Goal: Information Seeking & Learning: Learn about a topic

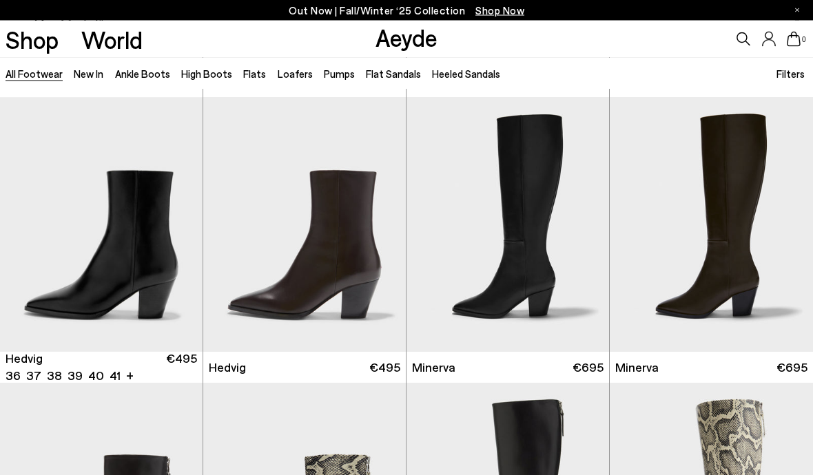
scroll to position [852, 0]
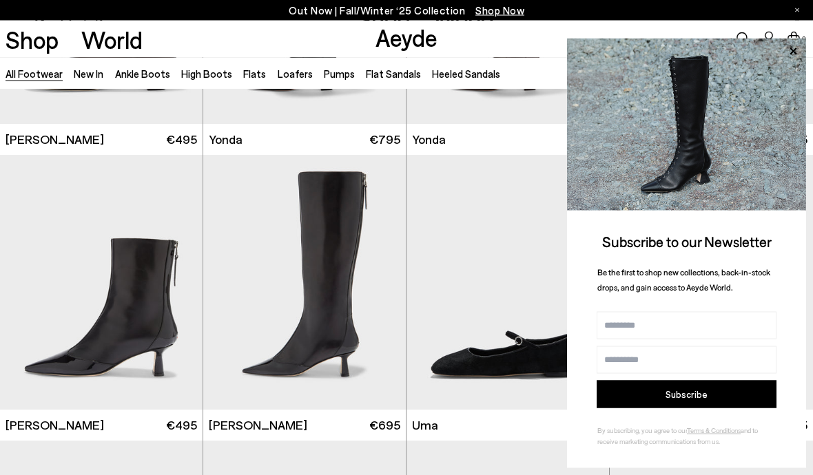
scroll to position [2799, 0]
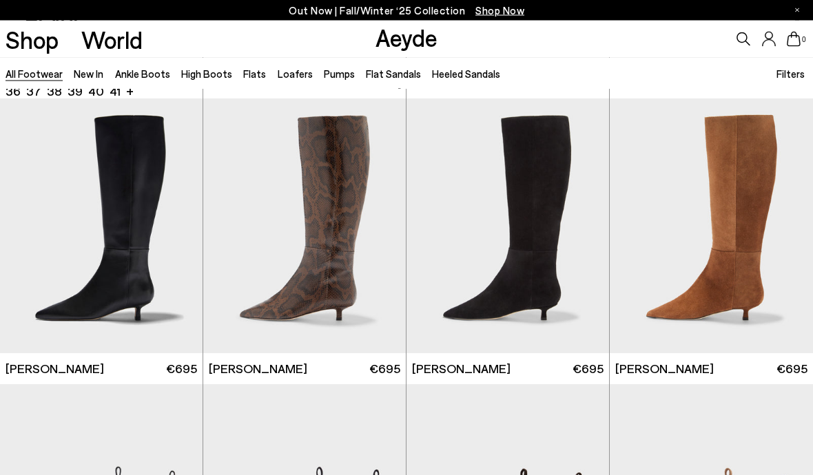
scroll to position [3991, 0]
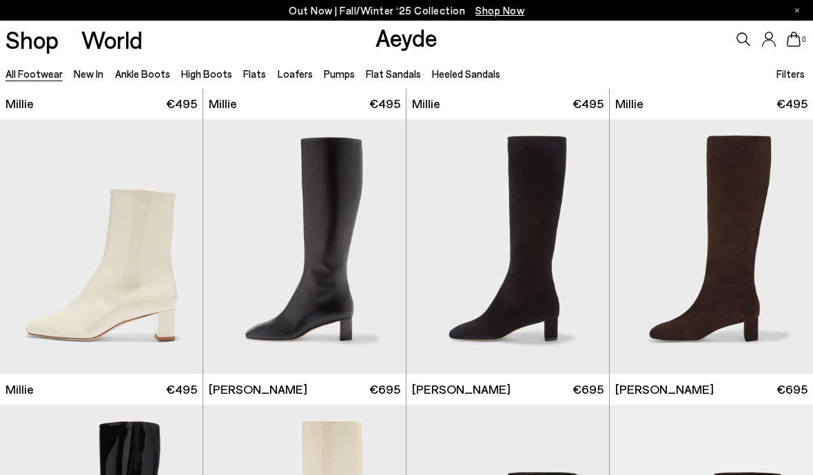
scroll to position [5112, 0]
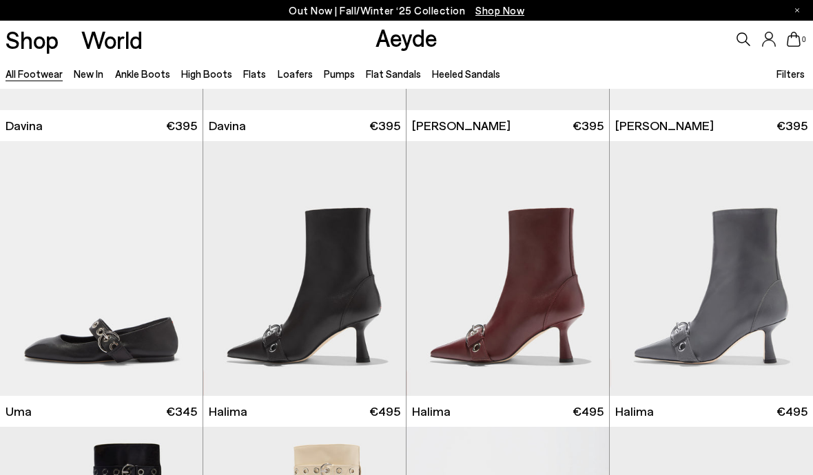
scroll to position [12851, 0]
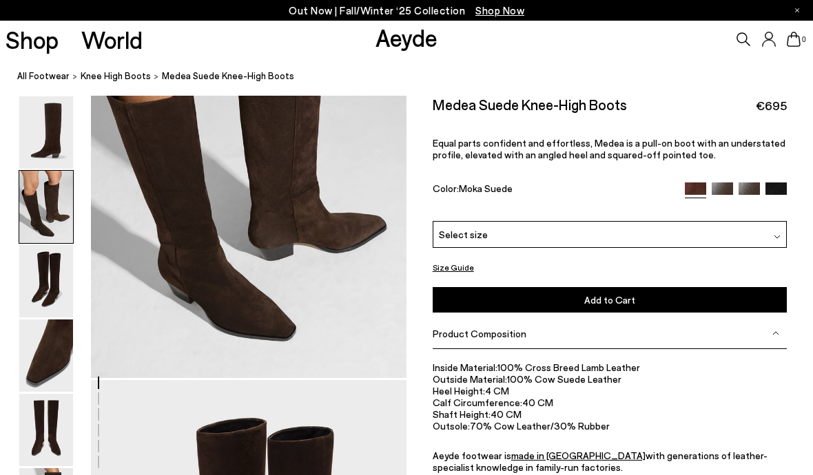
scroll to position [549, 0]
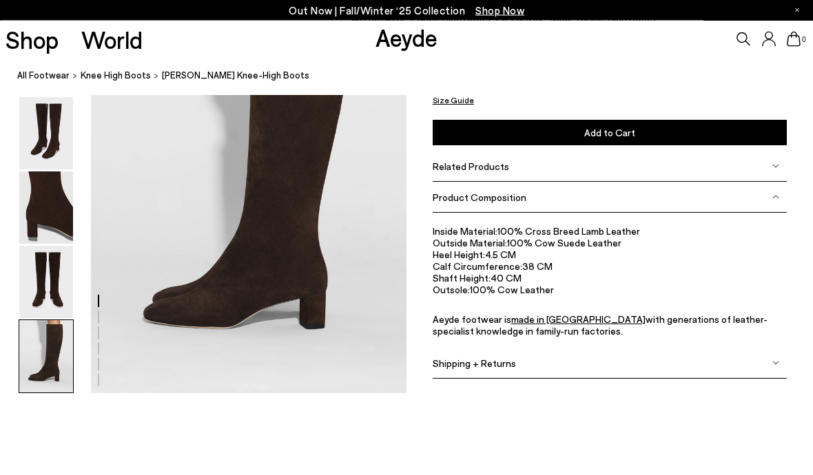
scroll to position [2221, 0]
